Goal: Check status: Check status

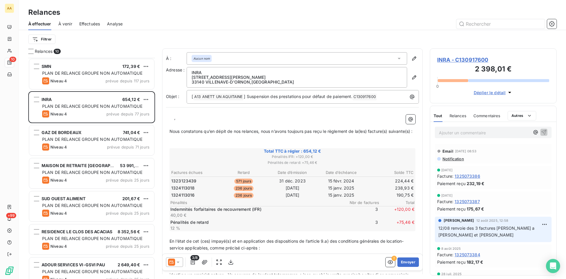
scroll to position [216, 122]
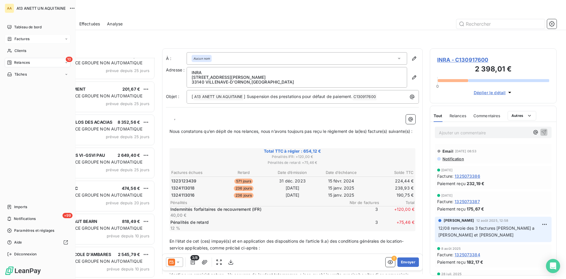
click at [19, 39] on span "Factures" at bounding box center [21, 38] width 15 height 5
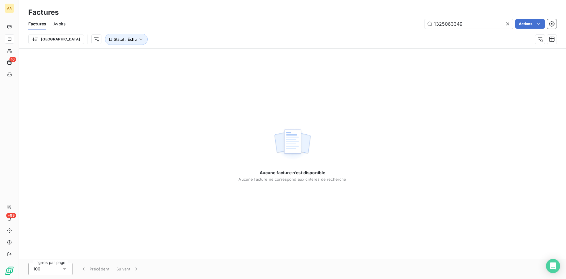
drag, startPoint x: 479, startPoint y: 25, endPoint x: 423, endPoint y: 26, distance: 56.0
click at [423, 26] on div "1325063349 Actions" at bounding box center [315, 23] width 484 height 9
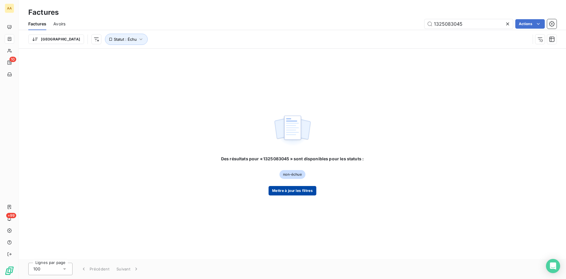
click at [285, 190] on button "Mettre à jour les filtres" at bounding box center [293, 190] width 48 height 9
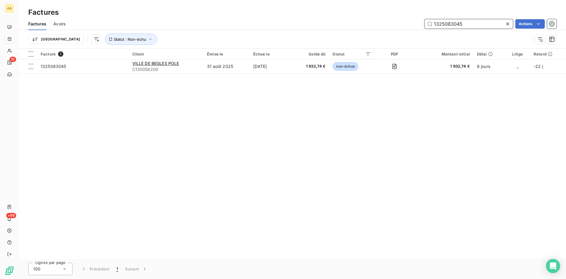
drag, startPoint x: 467, startPoint y: 24, endPoint x: 454, endPoint y: 24, distance: 12.7
click at [454, 24] on input "1325083045" at bounding box center [469, 23] width 88 height 9
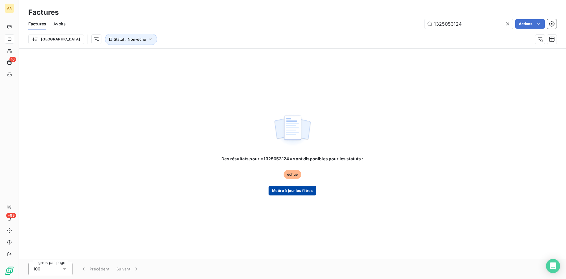
click at [311, 188] on button "Mettre à jour les filtres" at bounding box center [293, 190] width 48 height 9
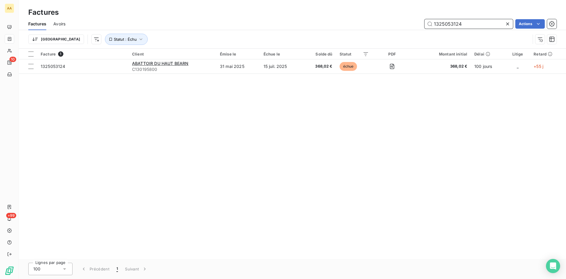
click at [476, 25] on input "1325053124" at bounding box center [469, 23] width 88 height 9
click at [472, 24] on input "1325053059" at bounding box center [469, 23] width 88 height 9
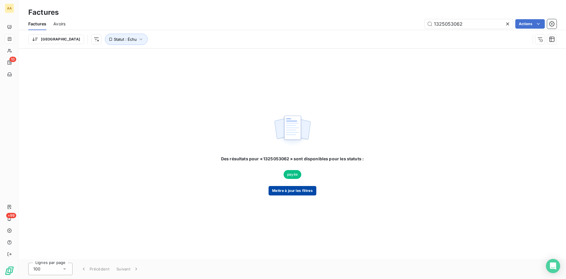
click at [291, 194] on button "Mettre à jour les filtres" at bounding box center [293, 190] width 48 height 9
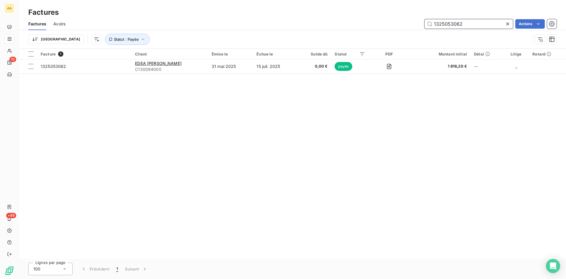
drag, startPoint x: 487, startPoint y: 23, endPoint x: 446, endPoint y: 27, distance: 40.3
click at [446, 27] on input "1325053062" at bounding box center [469, 23] width 88 height 9
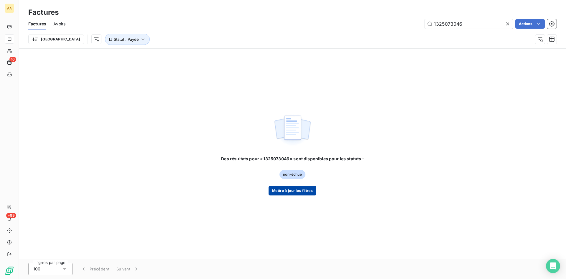
click at [300, 189] on button "Mettre à jour les filtres" at bounding box center [293, 190] width 48 height 9
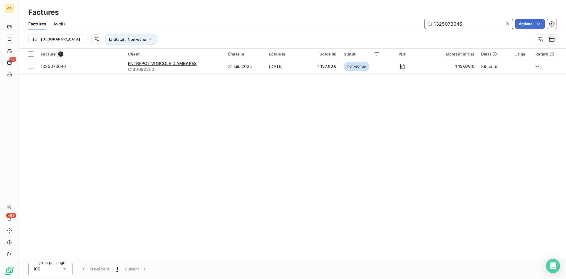
drag, startPoint x: 468, startPoint y: 23, endPoint x: 454, endPoint y: 23, distance: 14.2
click at [454, 23] on input "1325073046" at bounding box center [469, 23] width 88 height 9
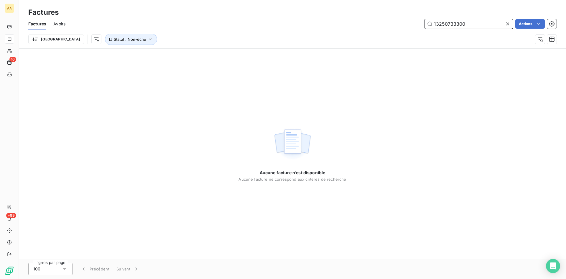
click at [455, 27] on input "13250733300" at bounding box center [469, 23] width 88 height 9
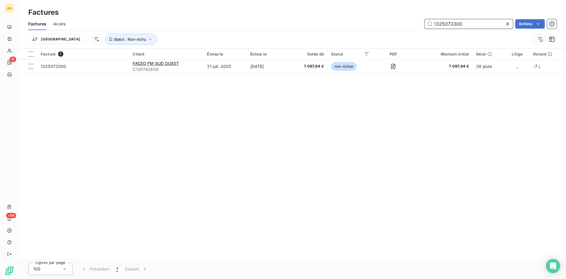
drag, startPoint x: 464, startPoint y: 23, endPoint x: 448, endPoint y: 23, distance: 15.6
click at [448, 23] on input "1325073300" at bounding box center [469, 23] width 88 height 9
click at [467, 22] on input "1325083226" at bounding box center [469, 23] width 88 height 9
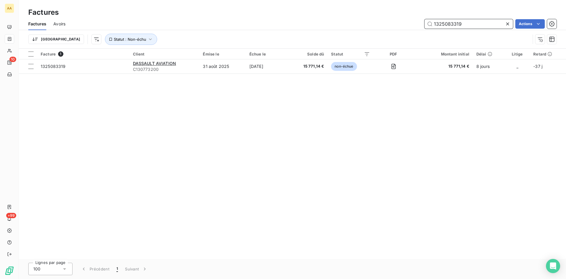
type input "1325083319"
